Goal: Task Accomplishment & Management: Use online tool/utility

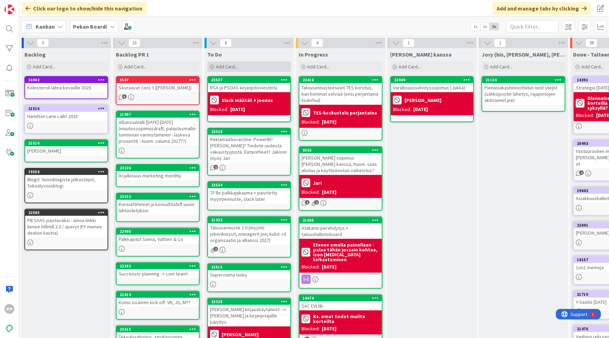
click at [236, 66] on span "Add Card..." at bounding box center [227, 67] width 22 height 6
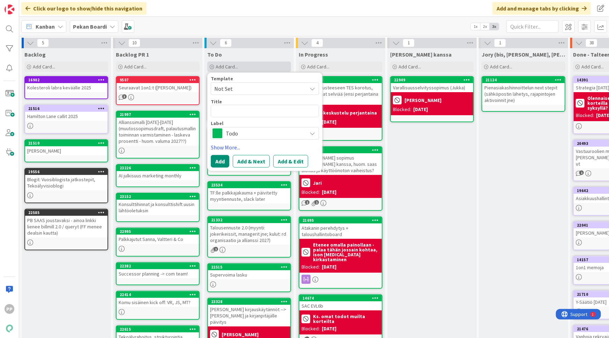
type textarea "x"
type textarea "Hi"
type textarea "x"
type textarea "Hin"
type textarea "x"
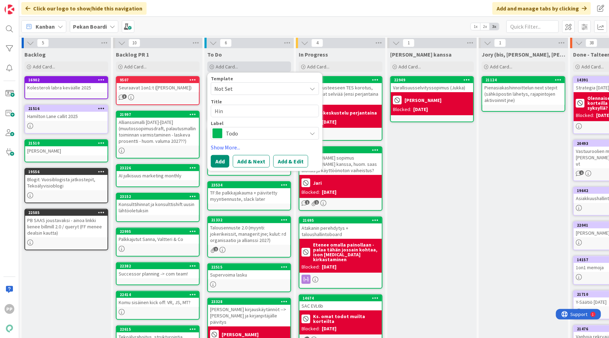
type textarea "Hint"
type textarea "x"
type textarea "Hintoj"
type textarea "x"
type textarea "Hintoje"
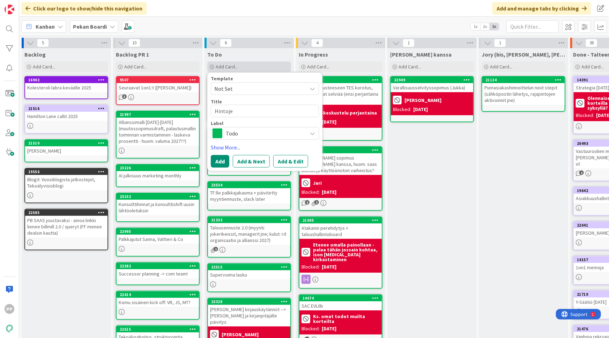
type textarea "x"
type textarea "Hintojen"
type textarea "x"
type textarea "Hintojen k"
type textarea "x"
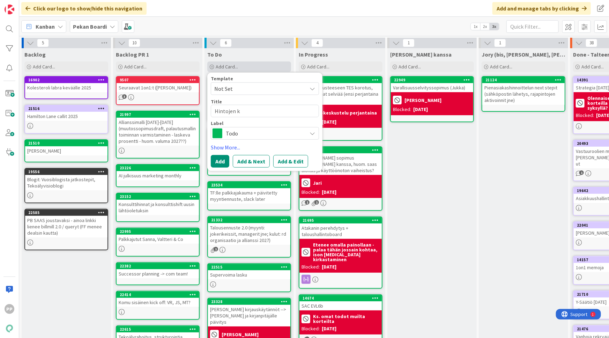
type textarea "Hintojen ko"
type textarea "x"
type textarea "Hintojen kor"
type textarea "x"
type textarea "Hintojen koro"
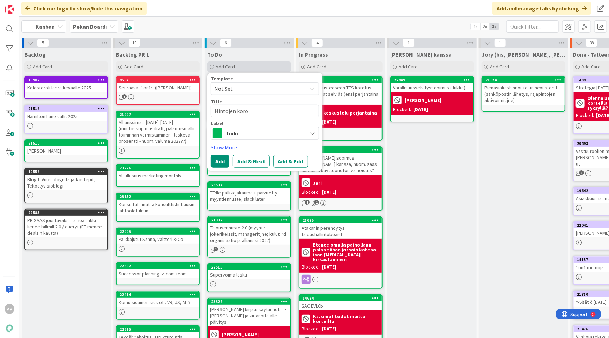
type textarea "x"
type textarea "Hintojen korot"
type textarea "x"
type textarea "Hintojen korotu"
type textarea "x"
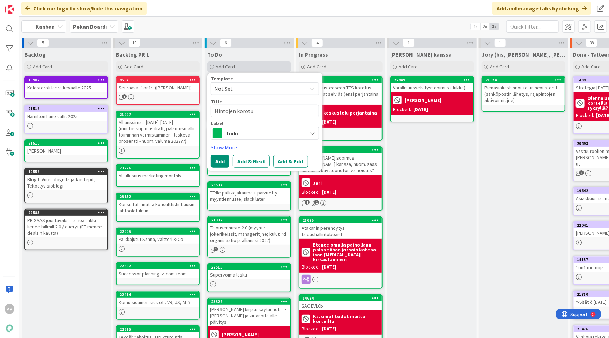
type textarea "Hintojen korotuk"
type textarea "x"
type textarea "Hintojen korotuks"
type textarea "x"
type textarea "Hintojen korotukse"
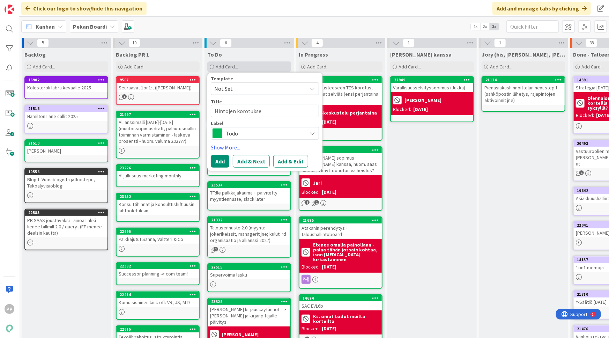
type textarea "x"
type textarea "Hintojen korotukset"
type textarea "x"
type textarea "Hintojen korotukset"
type textarea "x"
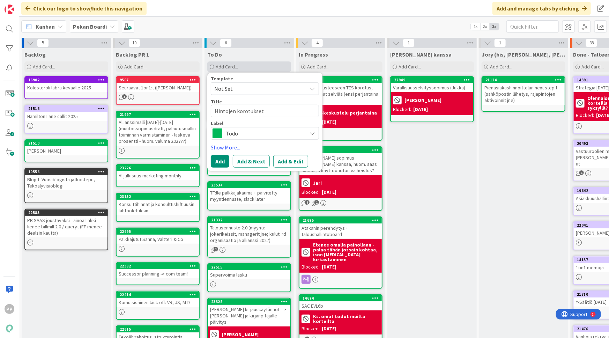
type textarea "Hintojen korotukset e"
type textarea "x"
type textarea "Hintojen korotukset et"
type textarea "x"
type textarea "Hintojen korotukset ete"
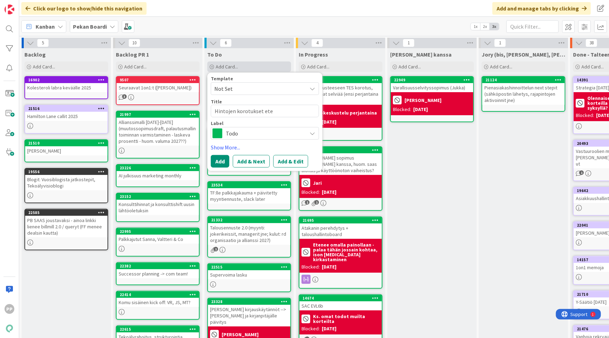
type textarea "x"
type textarea "Hintojen korotukset etee"
type textarea "x"
type textarea "Hintojen korotukset eteen"
type textarea "x"
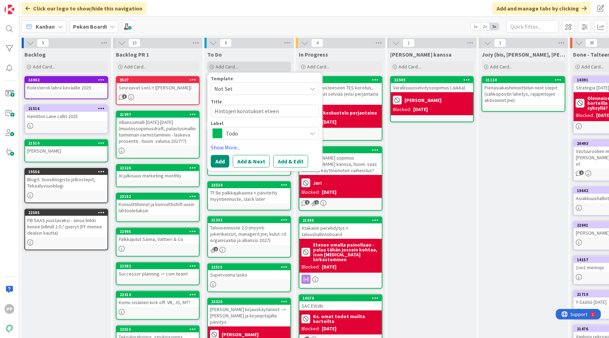
type textarea "Hintojen korotukset eteenp"
type textarea "x"
type textarea "Hintojen korotukset eteenpä"
type textarea "x"
type textarea "Hintojen korotukset eteenpäi"
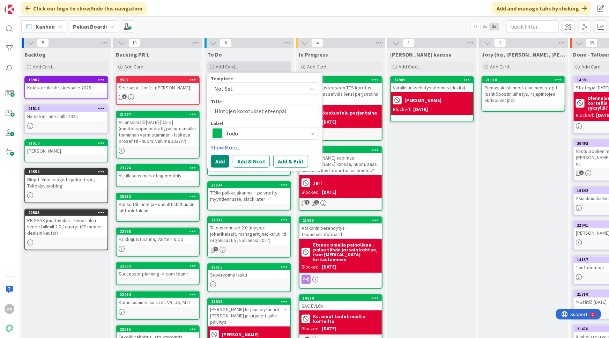
type textarea "x"
type textarea "Hintojen korotukset eteenpäin"
type textarea "x"
type textarea "Hintojen korotukset eteenpäin!"
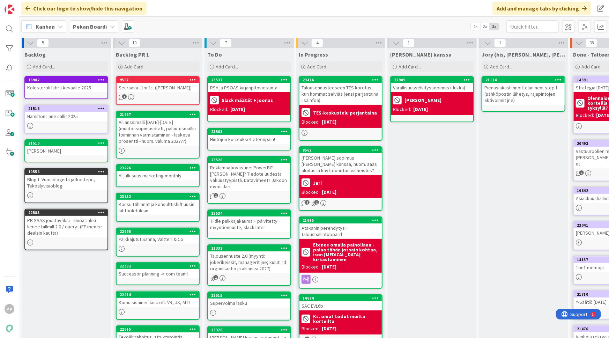
click at [269, 23] on div "Kanban Pekan Boardi 1x 2x 3x" at bounding box center [314, 26] width 590 height 19
click at [265, 13] on div "Click our logo to show/hide this navigation Add and manage tabs by clicking" at bounding box center [314, 8] width 590 height 17
click at [327, 8] on div "Click our logo to show/hide this navigation Add and manage tabs by clicking" at bounding box center [314, 8] width 590 height 17
click at [431, 208] on div "[PERSON_NAME] kanssa Add Card... 22949 Varallisuusselvityssopimus ([PERSON_NAME…" at bounding box center [431, 266] width 89 height 437
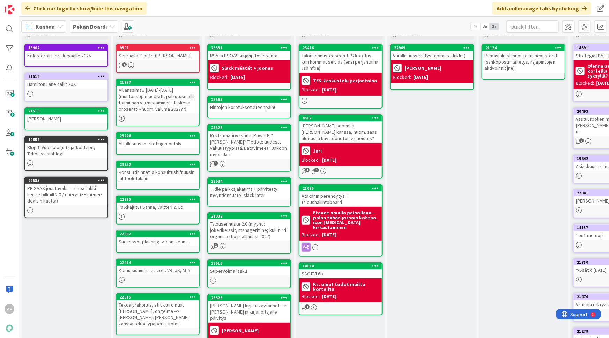
scroll to position [31, 0]
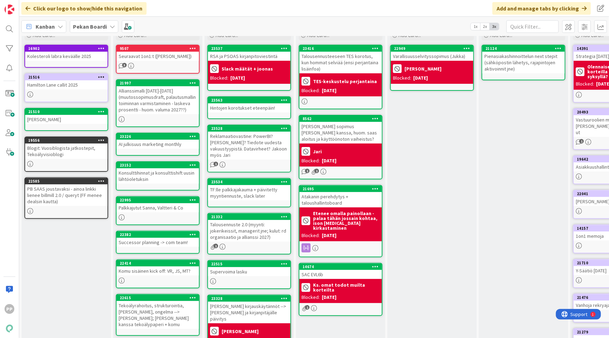
click at [415, 218] on div "[PERSON_NAME] kanssa Add Card... 22949 Varallisuusselvityssopimus ([PERSON_NAME…" at bounding box center [431, 235] width 89 height 437
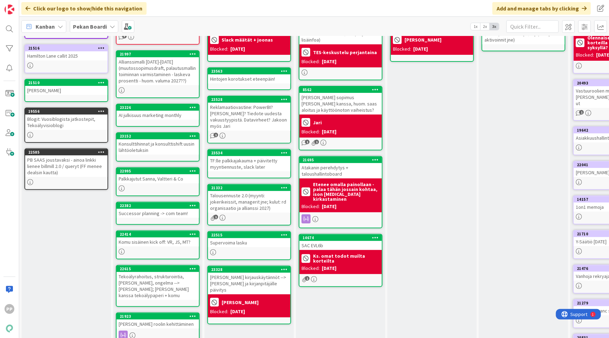
scroll to position [60, 0]
click at [251, 277] on div "[PERSON_NAME] kirjauskäytännöt --> [PERSON_NAME] ja kirjanpitäjälle päivitys" at bounding box center [249, 284] width 82 height 22
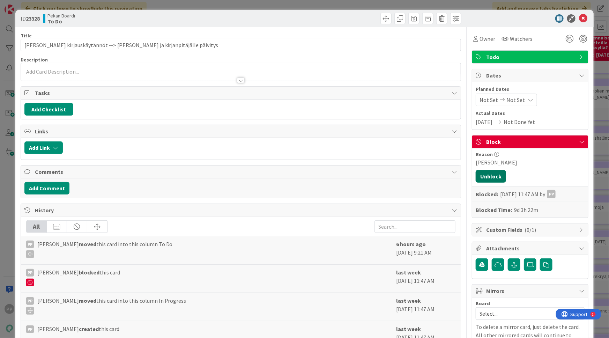
click at [495, 171] on button "Unblock" at bounding box center [491, 176] width 30 height 13
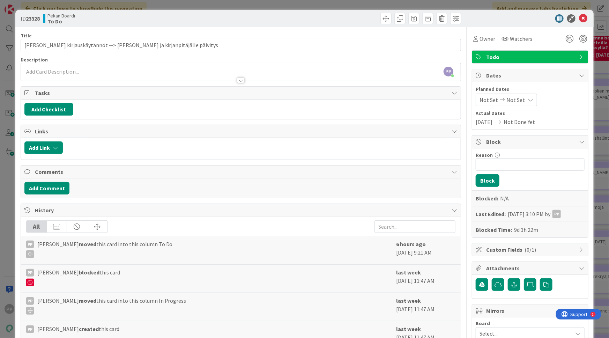
click at [600, 156] on div "ID 23328 Pekan Boardi To Do Title 74 / 128 [PERSON_NAME] kirjauskäytännöt --> […" at bounding box center [304, 169] width 609 height 338
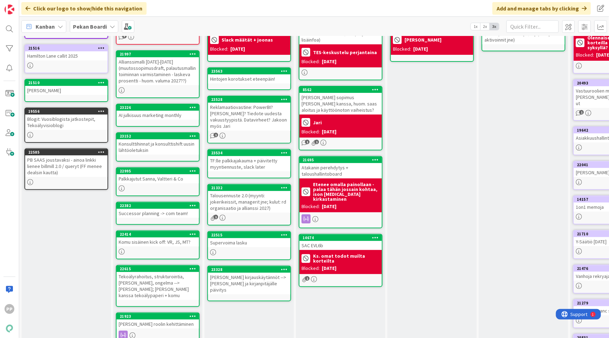
click at [414, 136] on div "[PERSON_NAME] kanssa Add Card... 22949 Varallisuusselvityssopimus ([PERSON_NAME…" at bounding box center [431, 206] width 89 height 437
